Goal: Find specific page/section: Find specific page/section

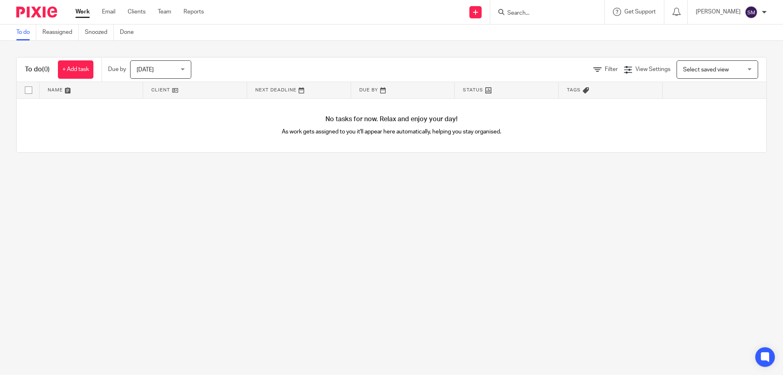
click at [556, 19] on div at bounding box center [547, 12] width 114 height 24
click at [553, 16] on input "Search" at bounding box center [543, 13] width 73 height 7
type input "now pro"
click at [556, 33] on link at bounding box center [556, 32] width 103 height 12
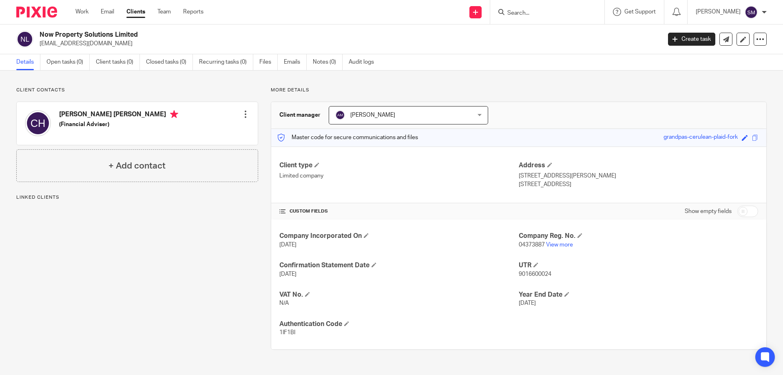
click at [526, 243] on span "04373887" at bounding box center [532, 245] width 26 height 6
copy p "04373887"
click at [552, 245] on link "View more" at bounding box center [559, 245] width 27 height 6
click at [531, 10] on input "Search" at bounding box center [543, 13] width 73 height 7
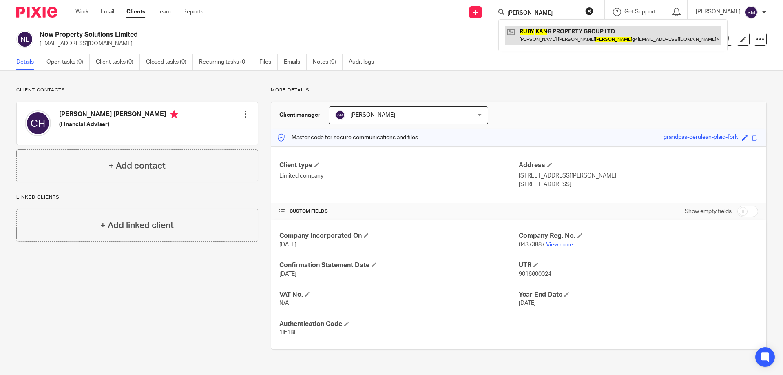
type input "ruby kan"
click at [559, 28] on link at bounding box center [613, 35] width 216 height 19
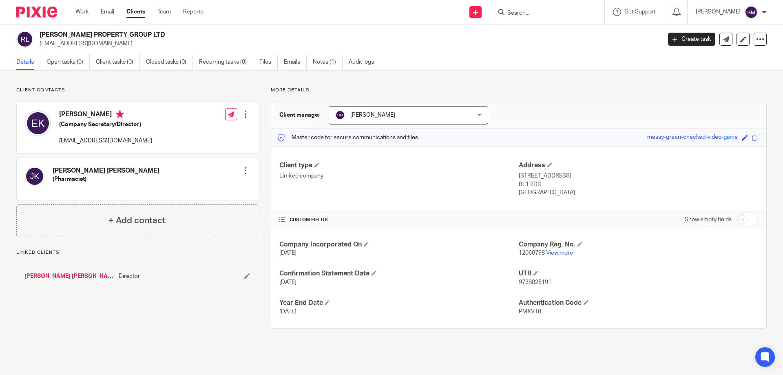
click at [533, 250] on span "12060798" at bounding box center [532, 253] width 26 height 6
copy p "12060798"
click at [560, 249] on p "12060798 View more" at bounding box center [638, 253] width 239 height 8
click at [559, 251] on link "View more" at bounding box center [559, 253] width 27 height 6
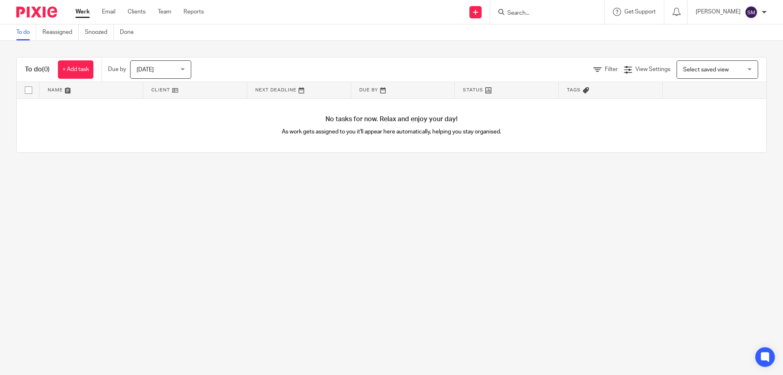
click at [528, 15] on input "Search" at bounding box center [543, 13] width 73 height 7
type input "gcj"
click at [546, 33] on link at bounding box center [555, 32] width 101 height 12
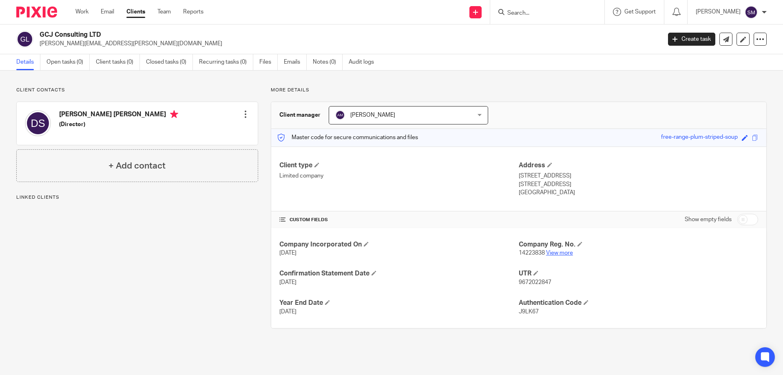
click at [549, 252] on link "View more" at bounding box center [559, 253] width 27 height 6
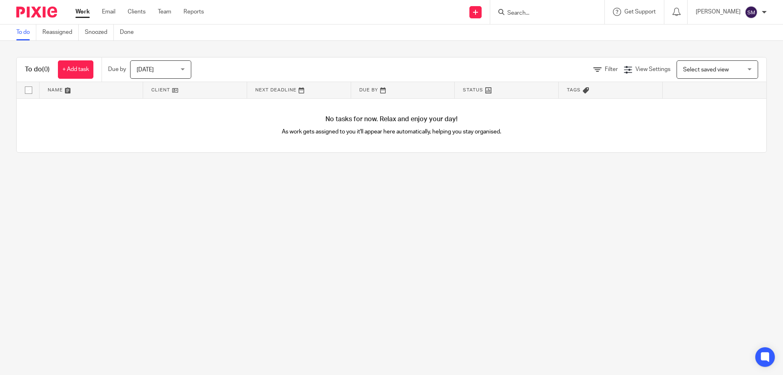
click at [538, 12] on input "Search" at bounding box center [543, 13] width 73 height 7
type input "oa"
click at [540, 33] on link at bounding box center [574, 35] width 138 height 19
